Goal: Information Seeking & Learning: Learn about a topic

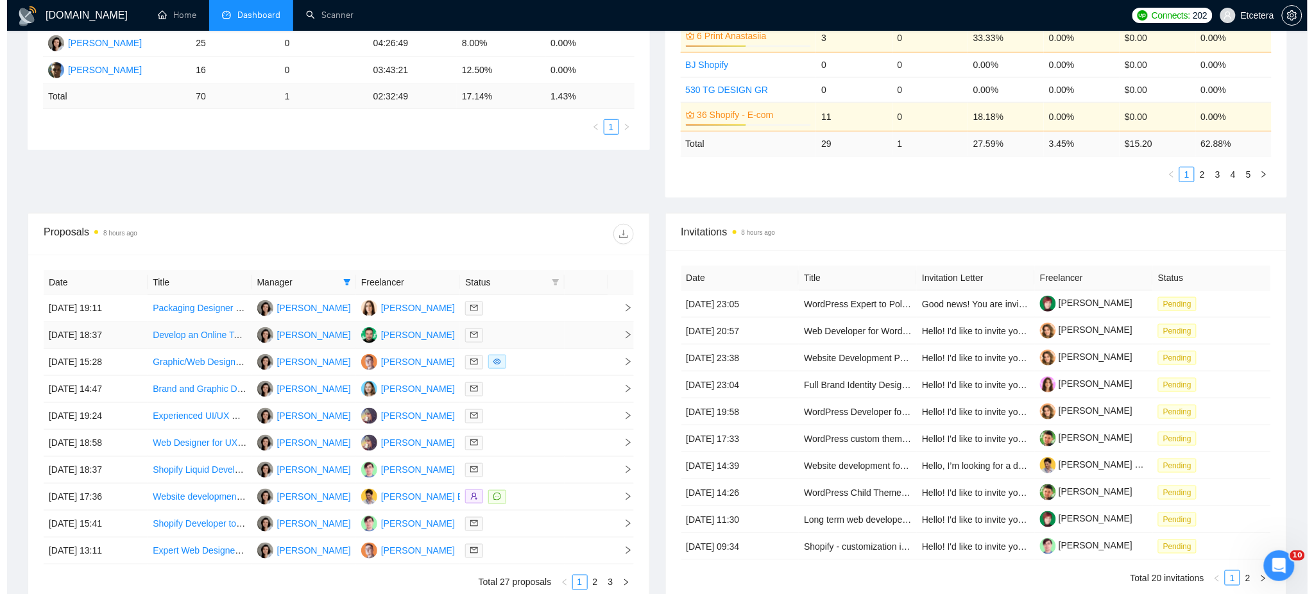
scroll to position [342, 0]
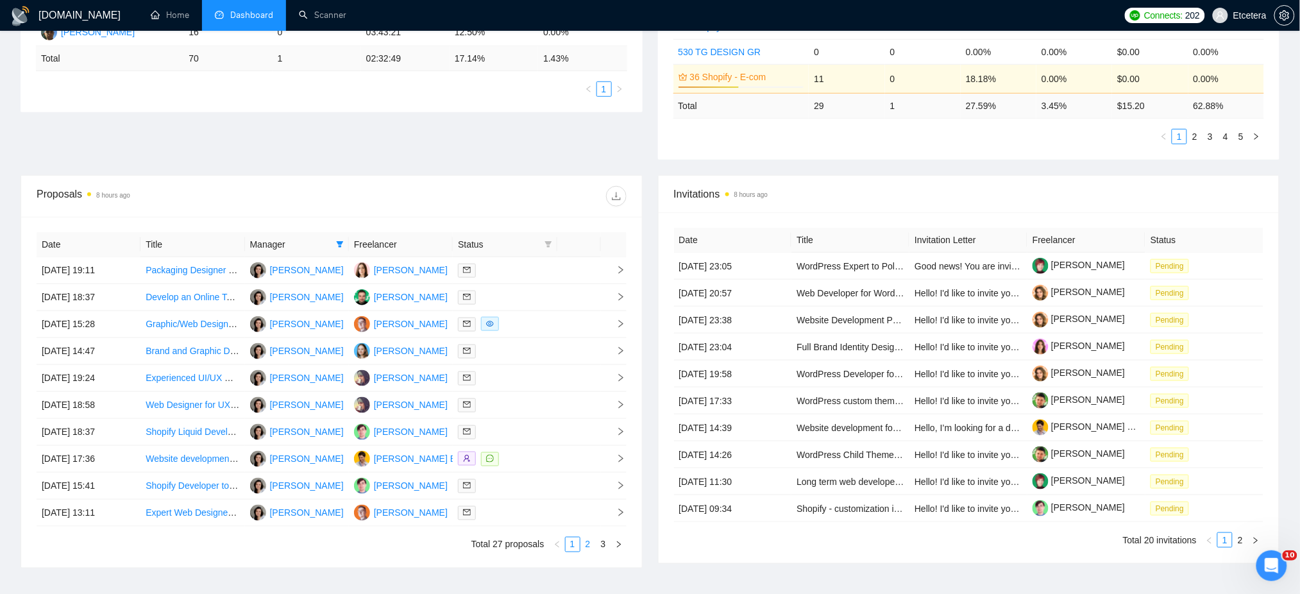
click at [586, 544] on link "2" at bounding box center [588, 545] width 14 height 14
click at [499, 410] on div at bounding box center [505, 405] width 94 height 15
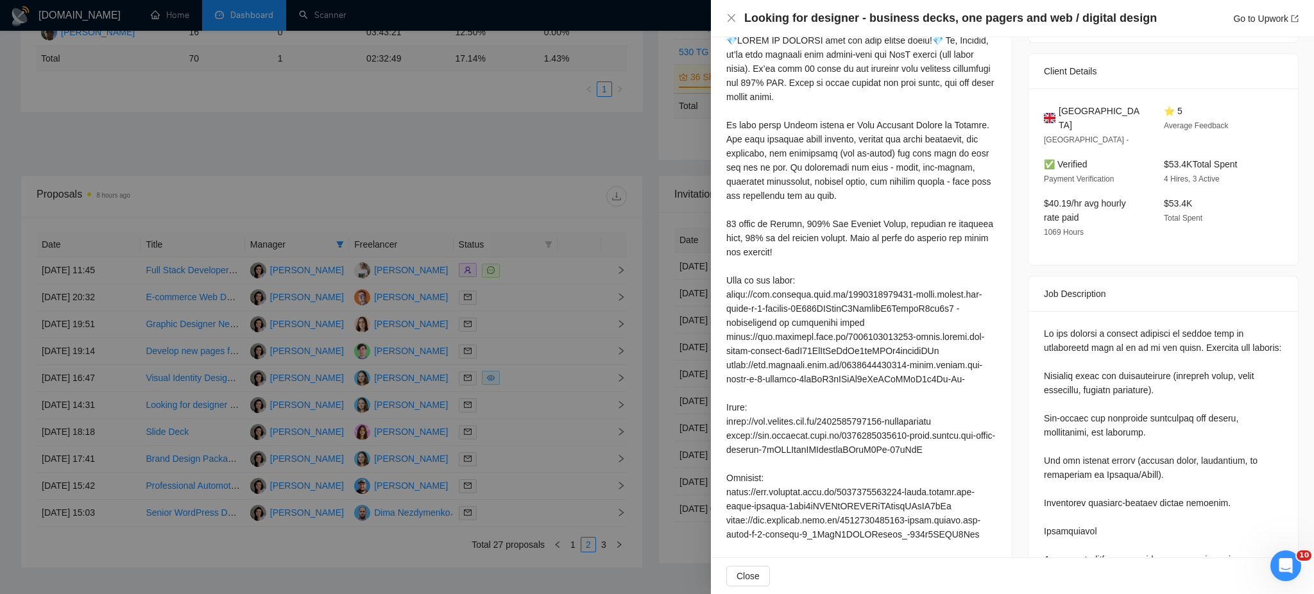
scroll to position [212, 0]
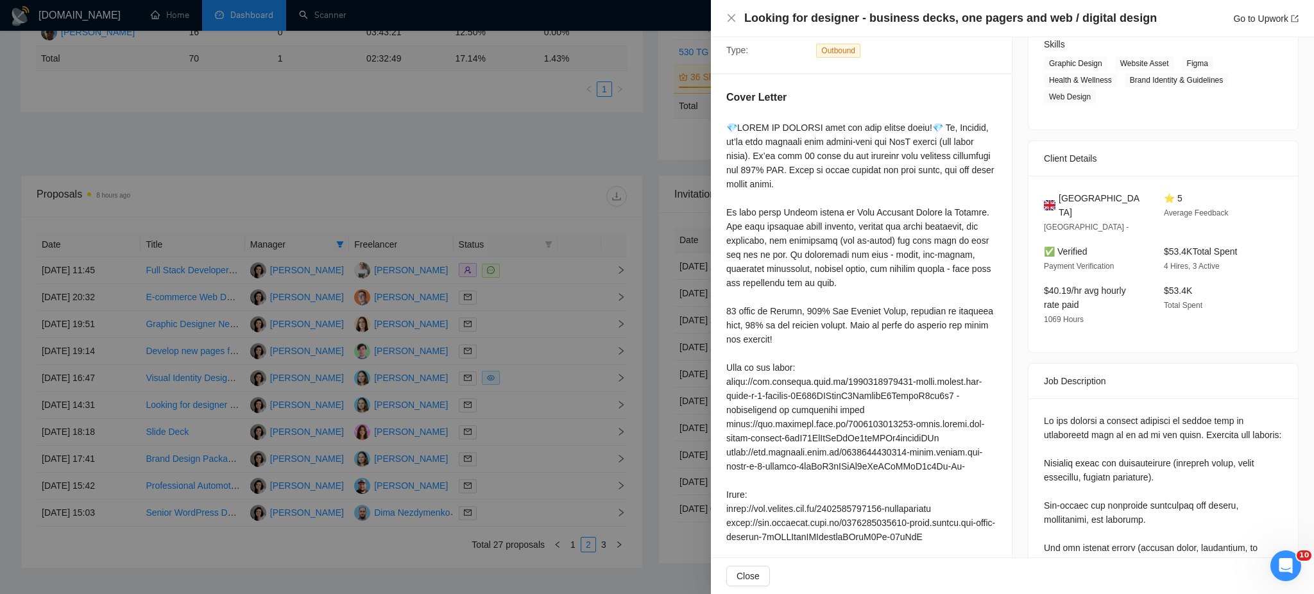
click at [504, 409] on div at bounding box center [657, 297] width 1314 height 594
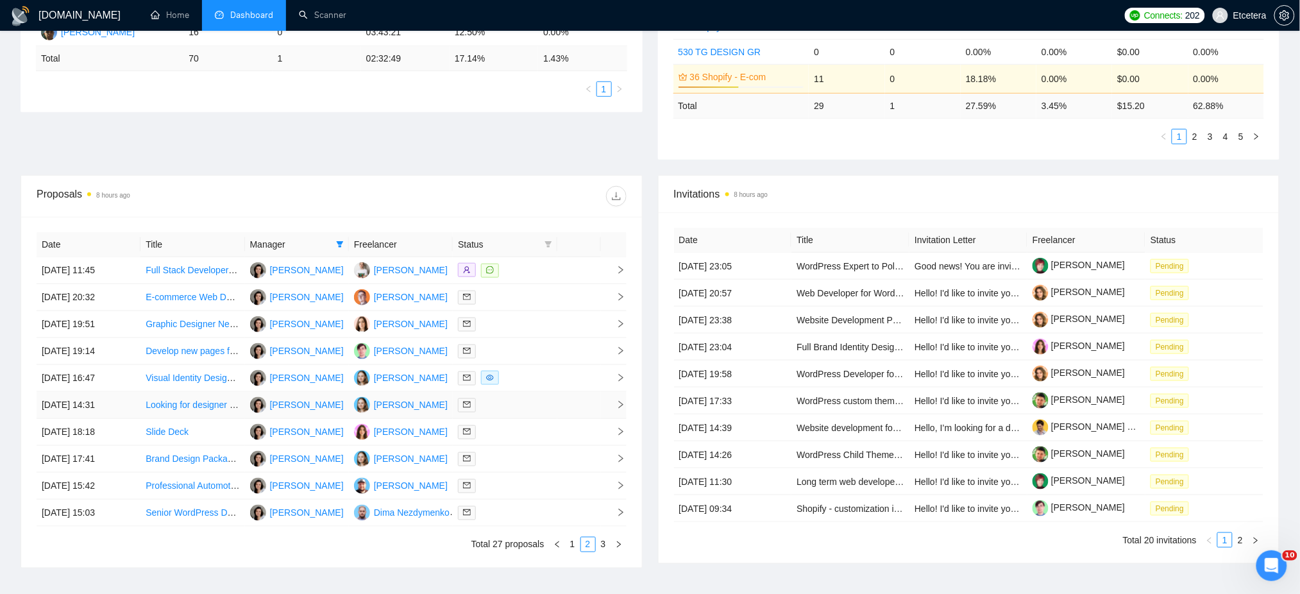
click at [504, 409] on div at bounding box center [505, 405] width 94 height 15
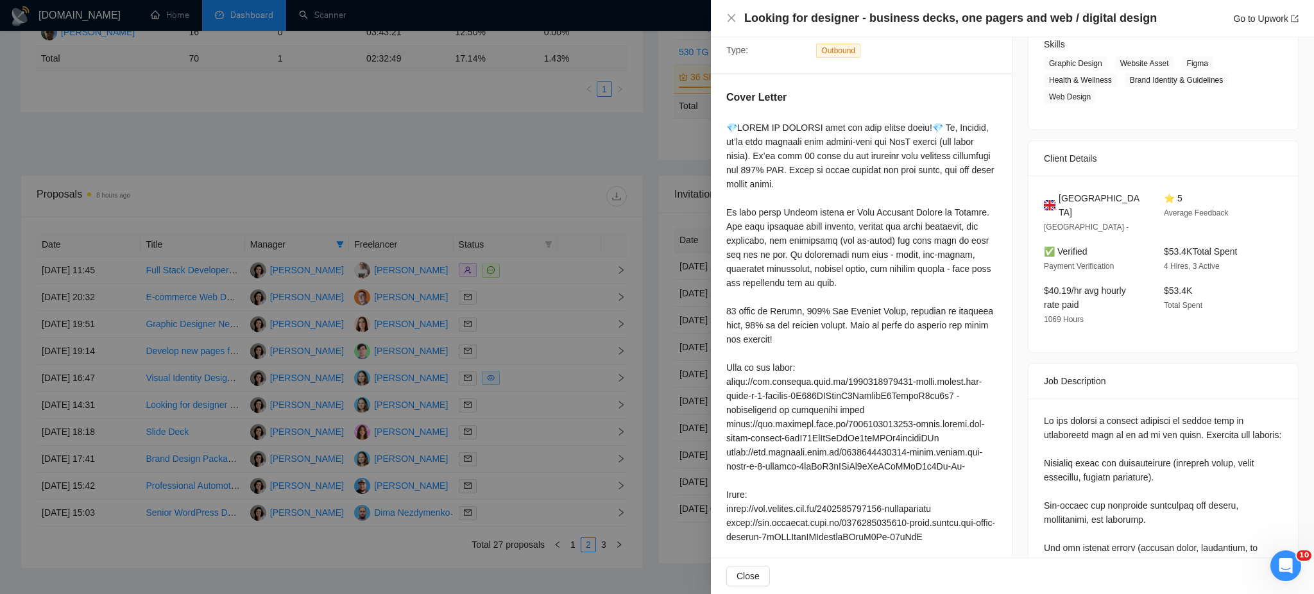
click at [504, 436] on div at bounding box center [657, 297] width 1314 height 594
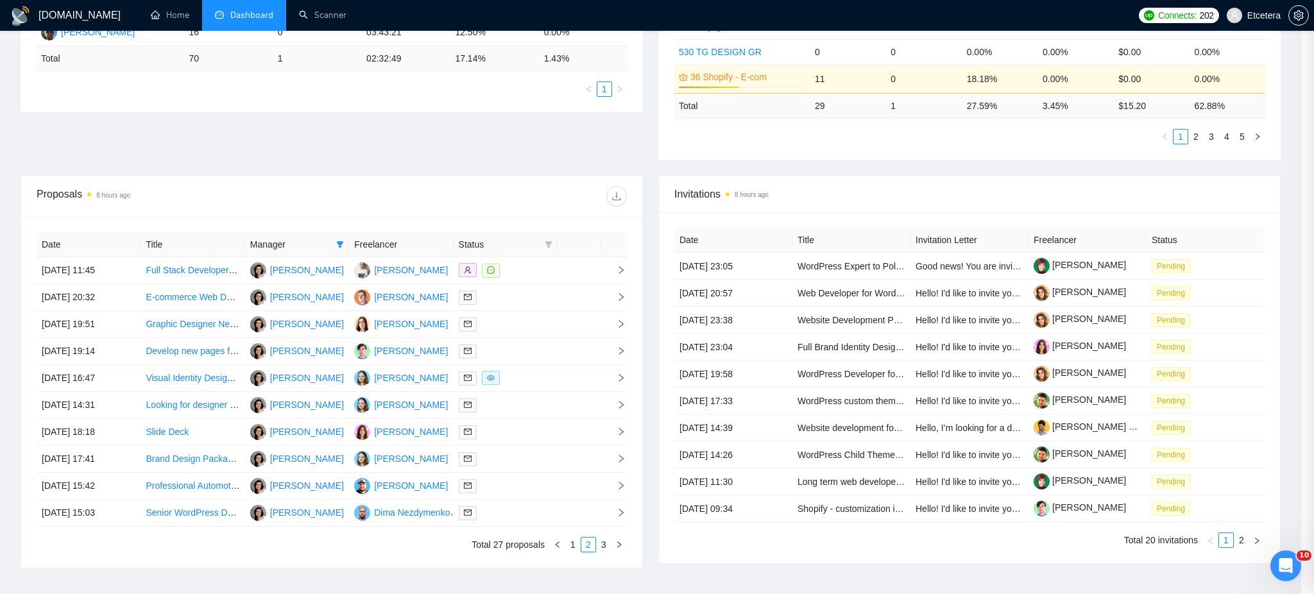
click at [508, 436] on div at bounding box center [657, 297] width 1314 height 594
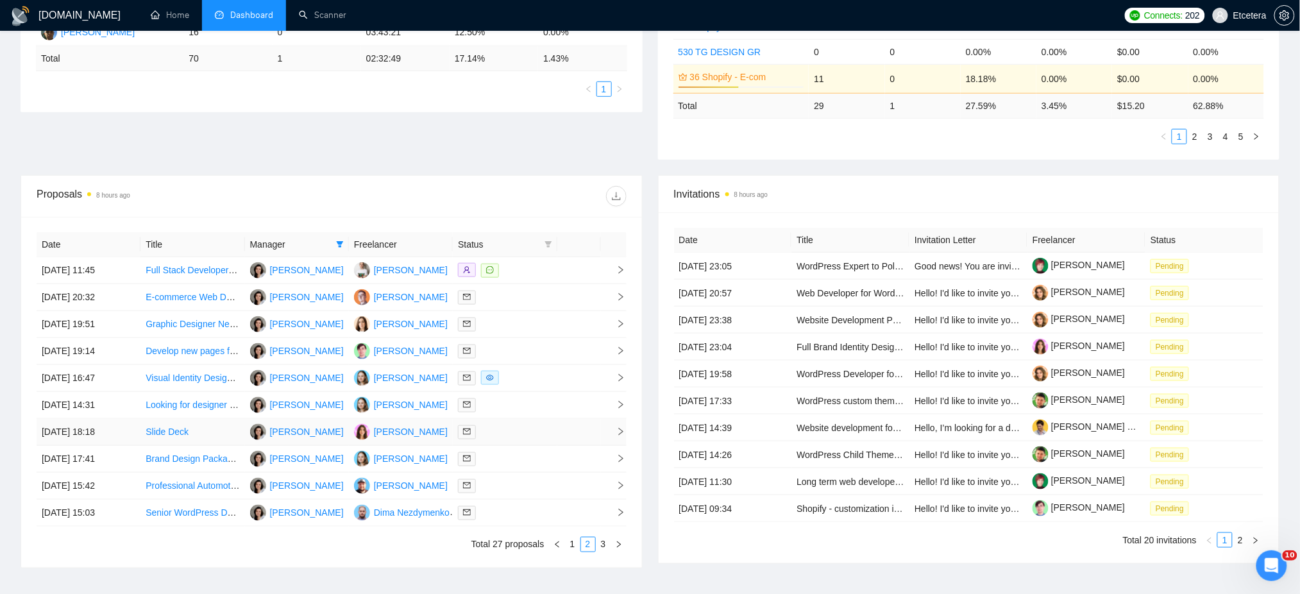
click at [508, 436] on div at bounding box center [505, 432] width 94 height 15
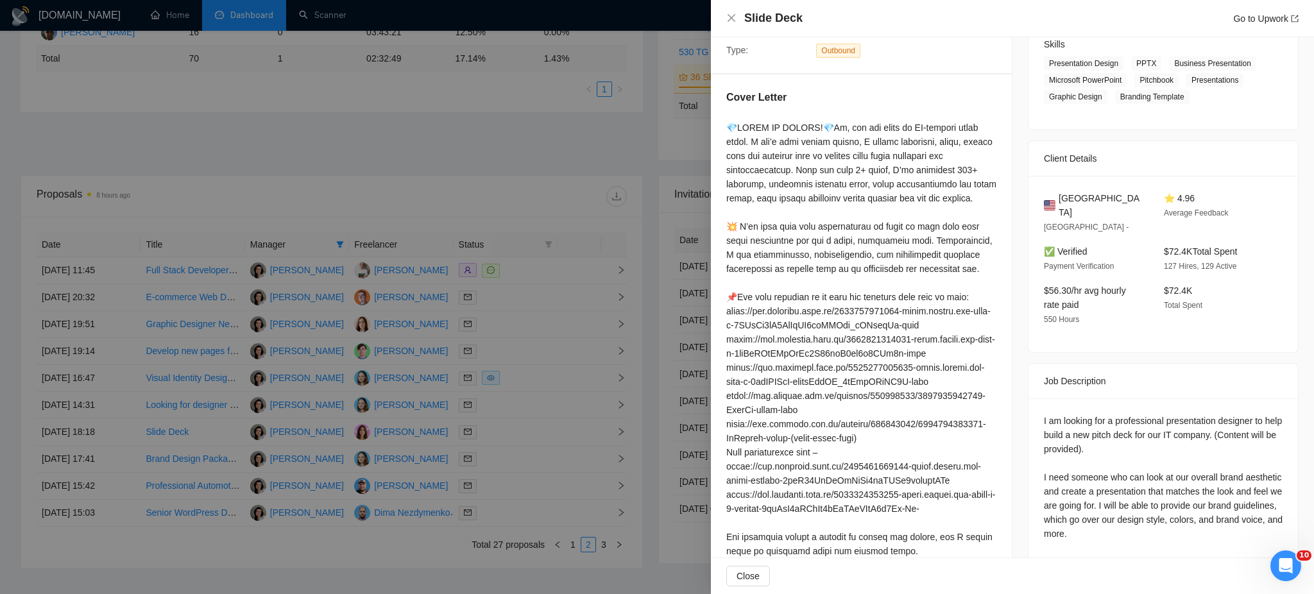
click at [490, 461] on div at bounding box center [657, 297] width 1314 height 594
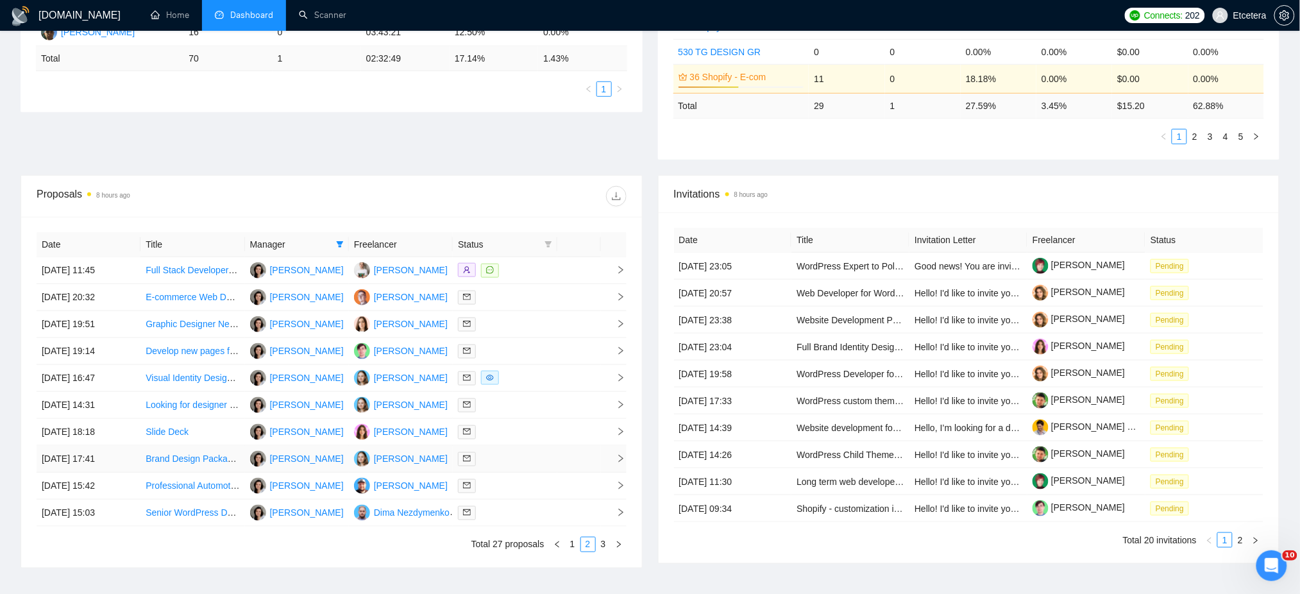
click at [501, 459] on div at bounding box center [505, 459] width 94 height 15
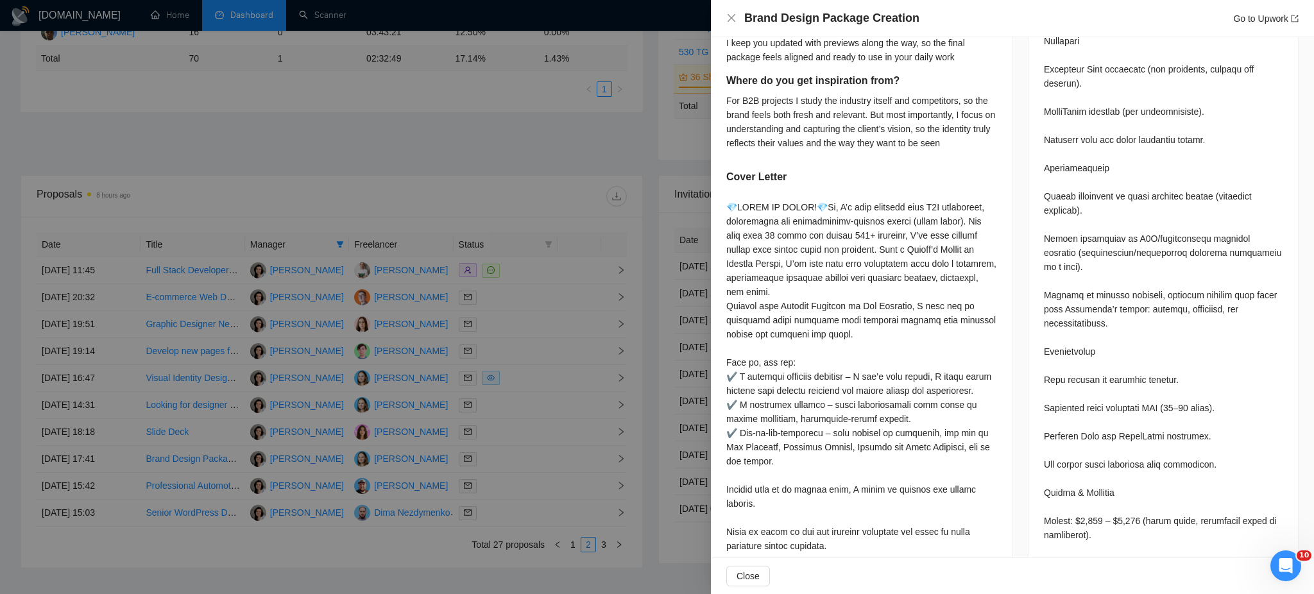
scroll to position [1409, 0]
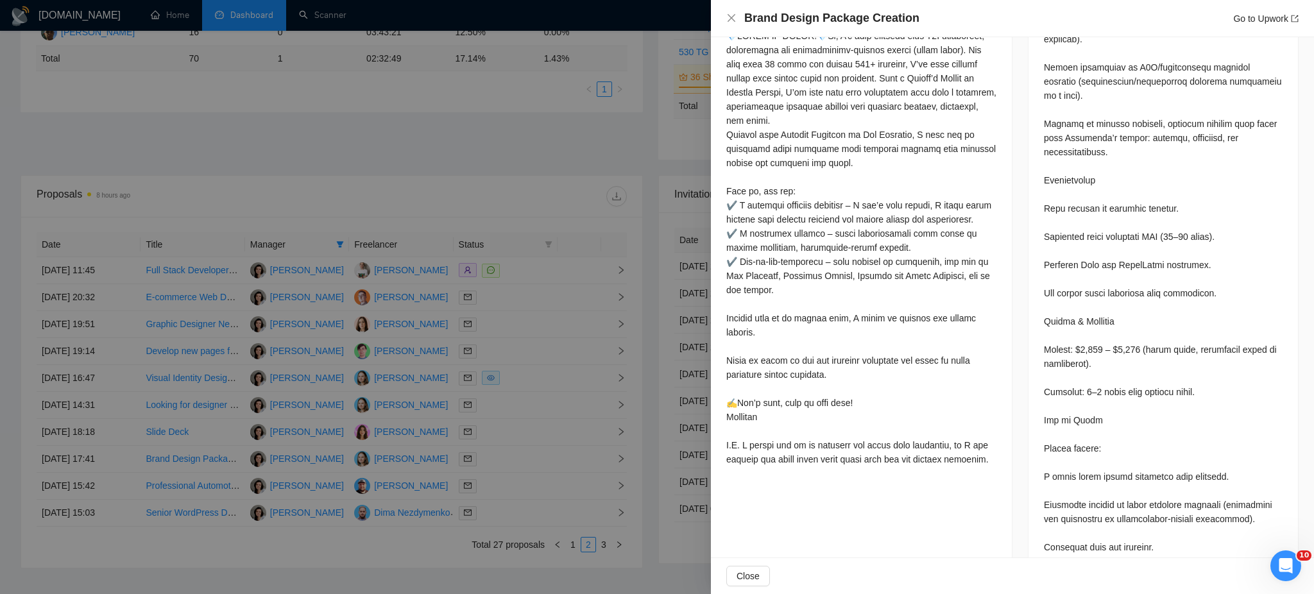
click at [519, 488] on div at bounding box center [657, 297] width 1314 height 594
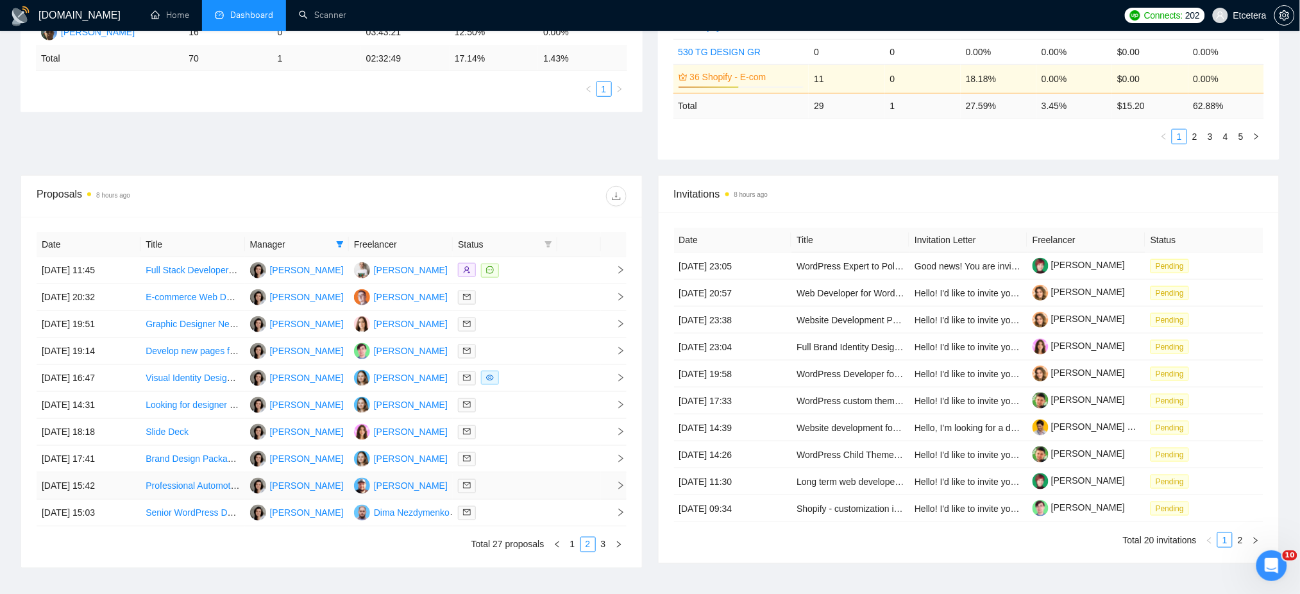
click at [519, 488] on div at bounding box center [505, 486] width 94 height 15
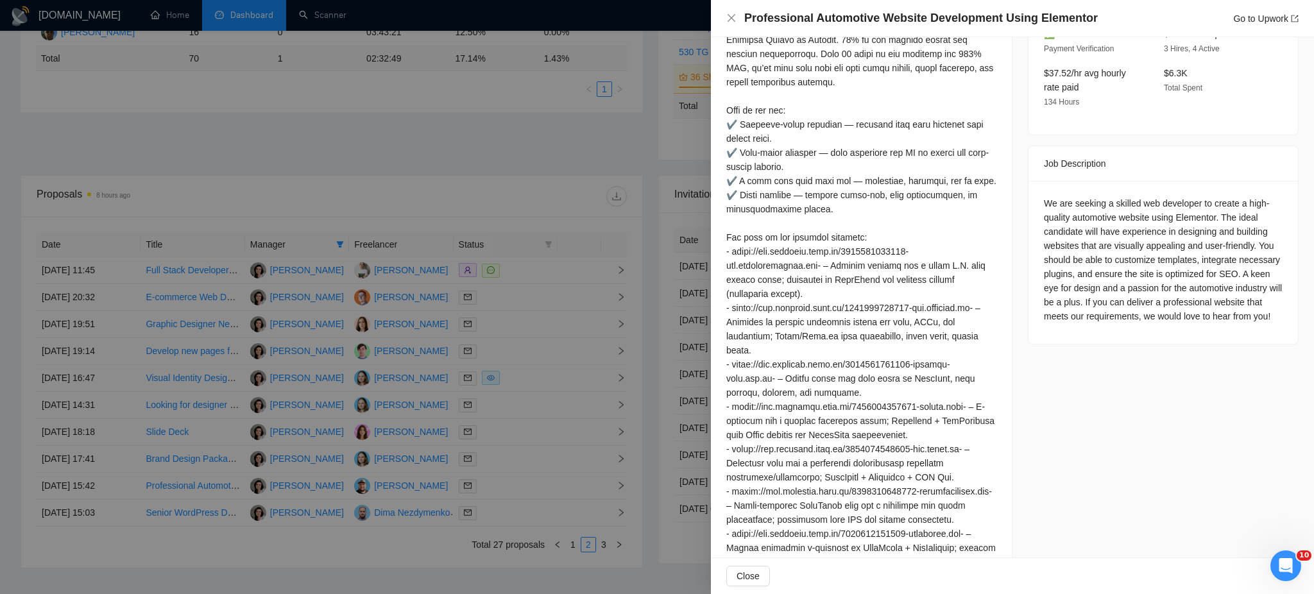
scroll to position [241, 0]
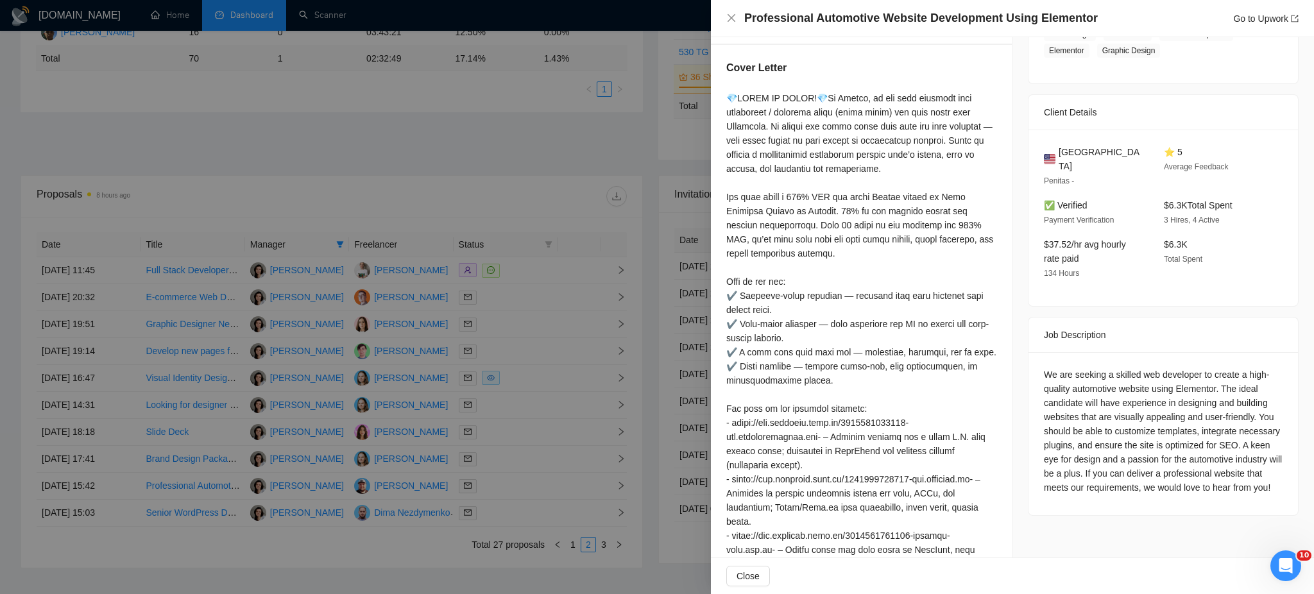
click at [494, 518] on div at bounding box center [657, 297] width 1314 height 594
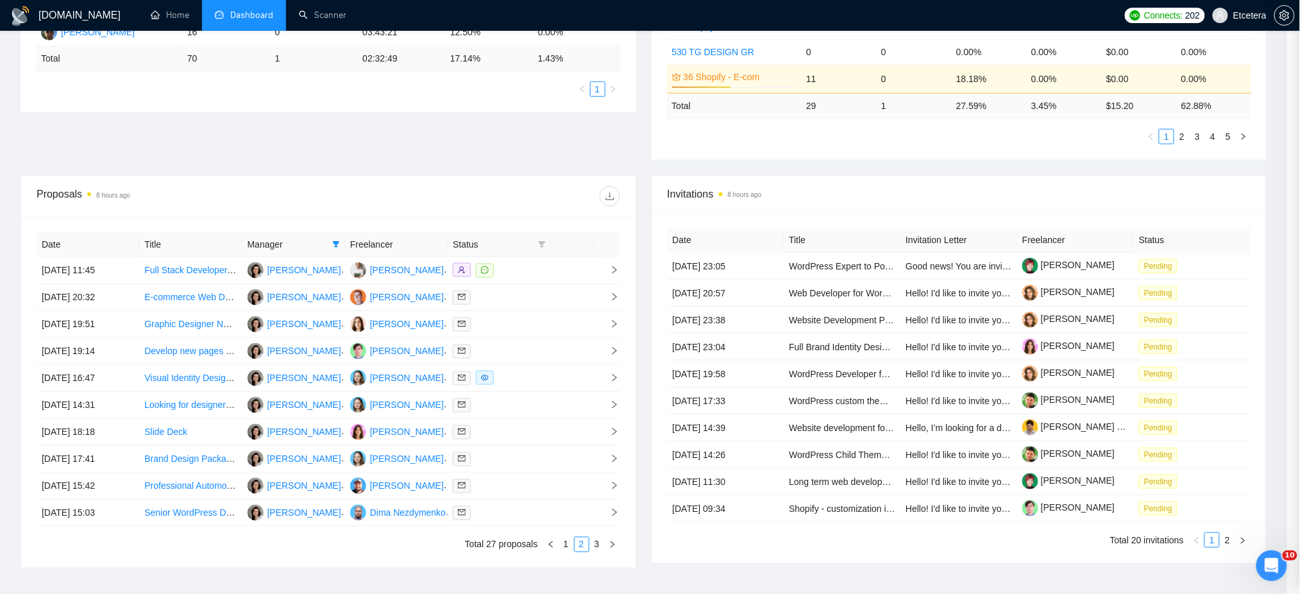
click at [494, 518] on div at bounding box center [499, 513] width 92 height 15
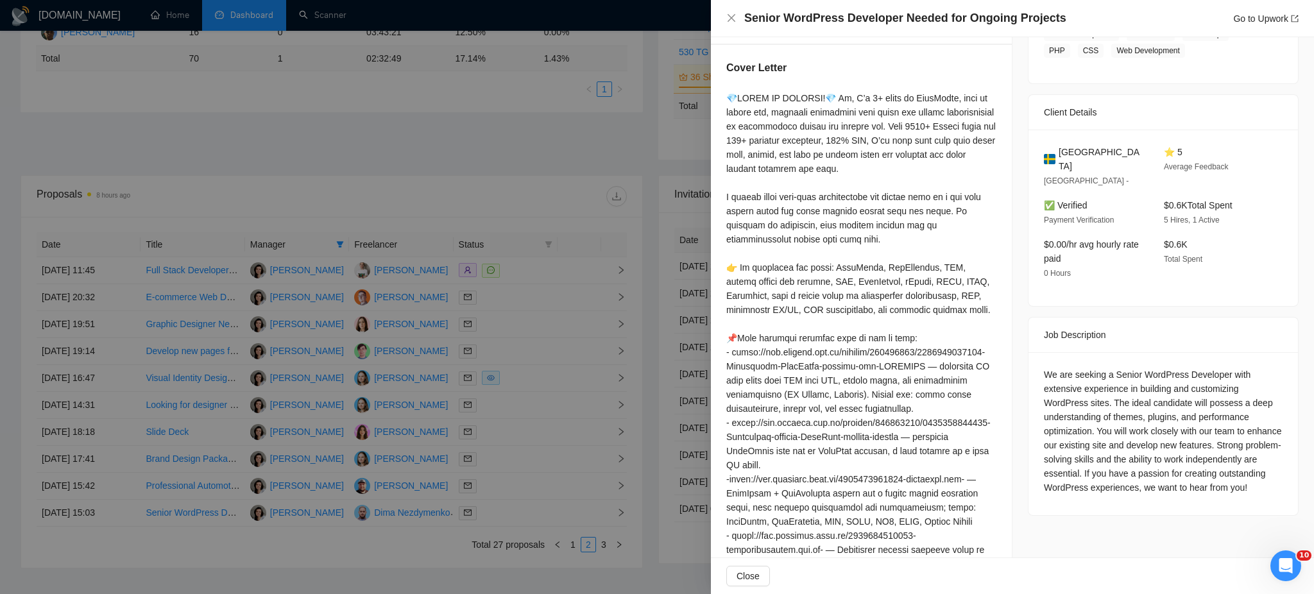
click at [604, 543] on div at bounding box center [657, 297] width 1314 height 594
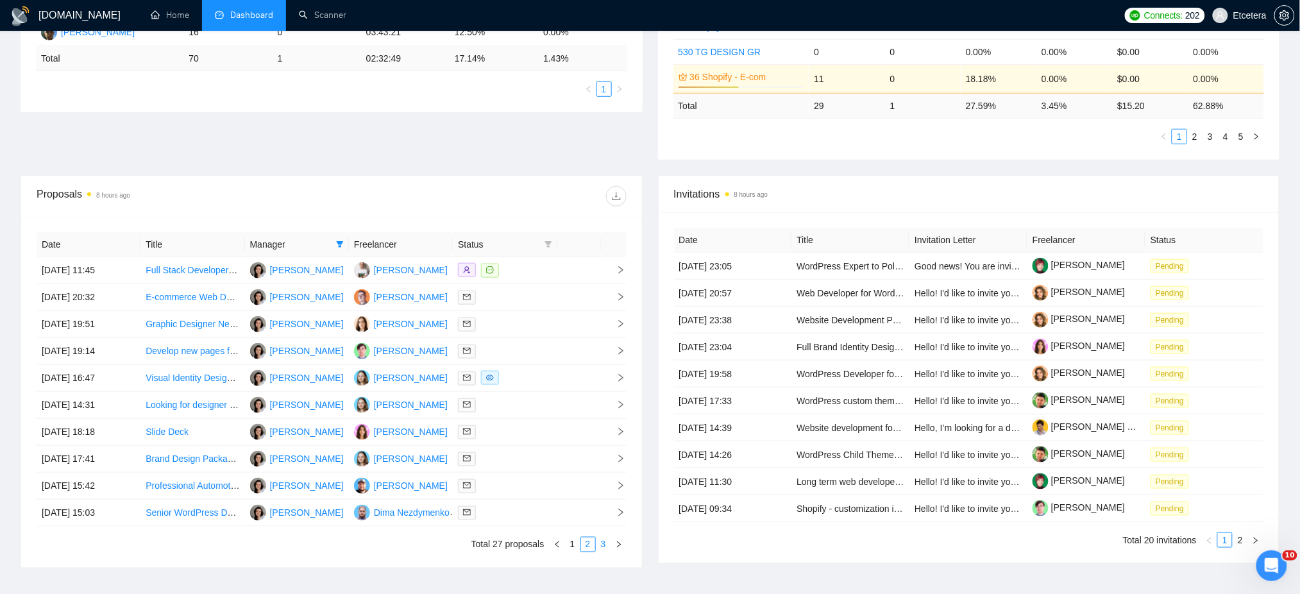
click at [602, 548] on link "3" at bounding box center [604, 545] width 14 height 14
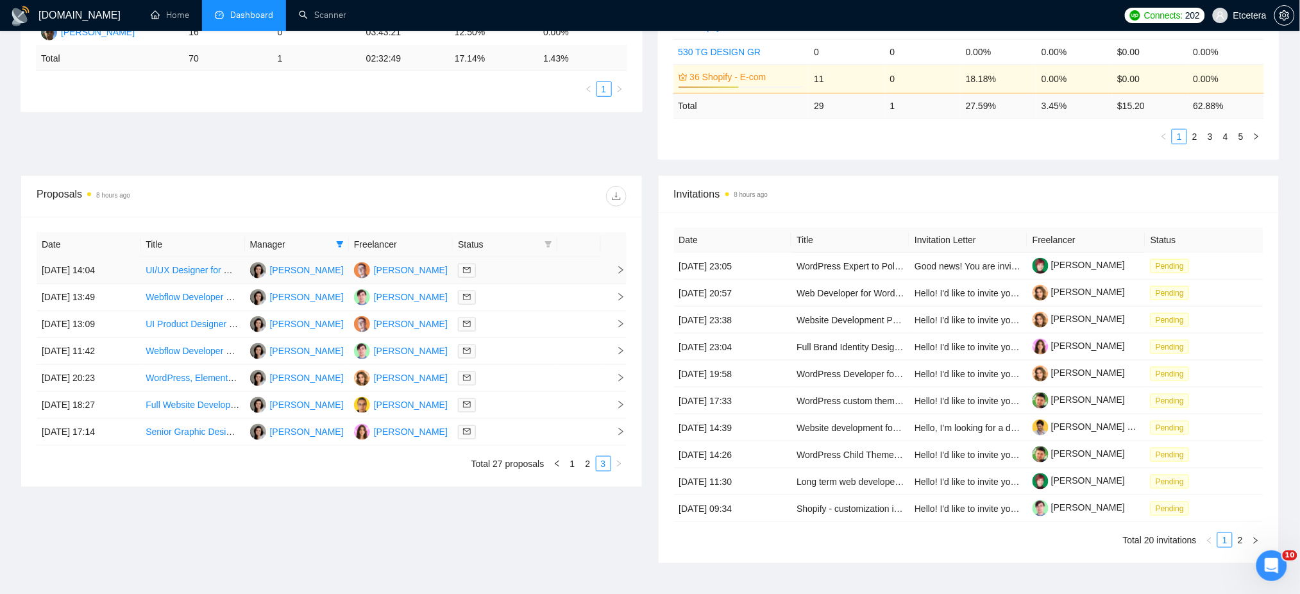
click at [516, 272] on div at bounding box center [505, 270] width 94 height 15
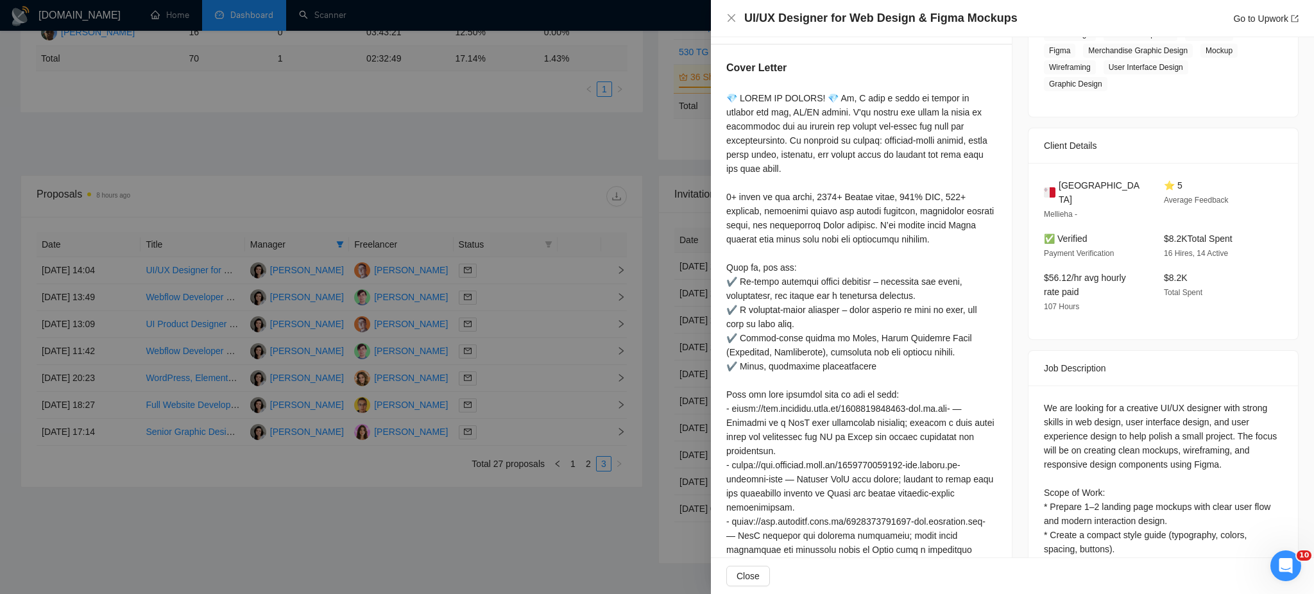
click at [542, 295] on div at bounding box center [657, 297] width 1314 height 594
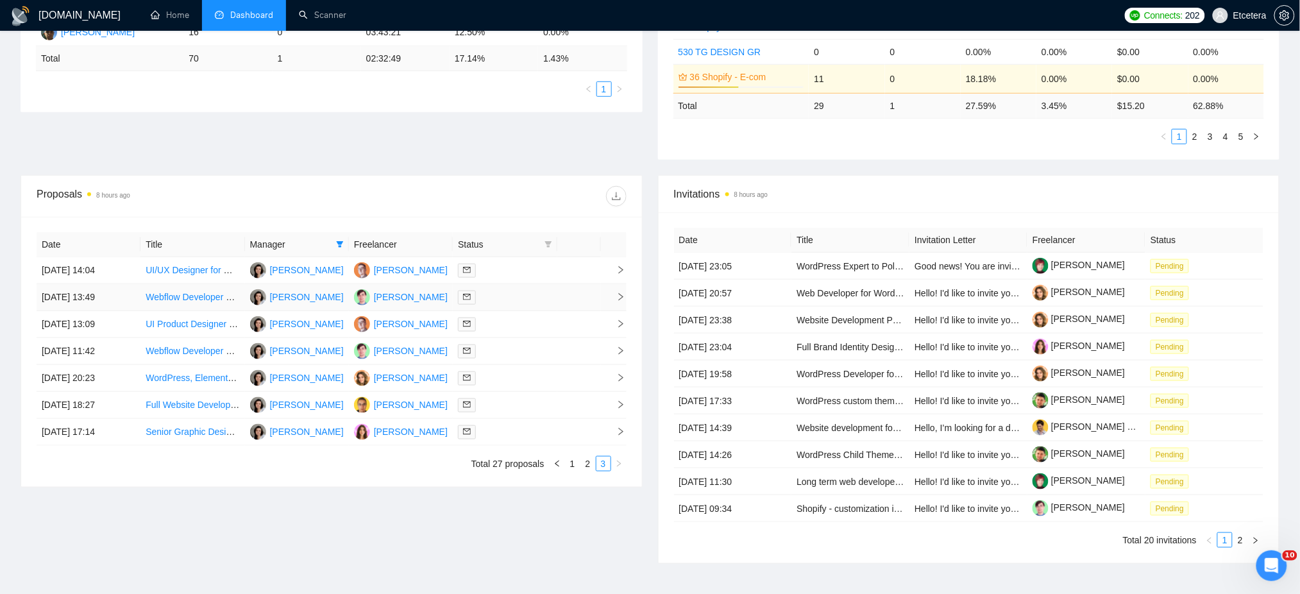
click at [536, 302] on div at bounding box center [505, 297] width 94 height 15
